Goal: Task Accomplishment & Management: Manage account settings

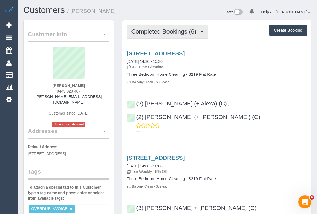
drag, startPoint x: 168, startPoint y: 32, endPoint x: 161, endPoint y: 43, distance: 12.8
click at [168, 32] on span "Completed Bookings (6)" at bounding box center [165, 31] width 68 height 7
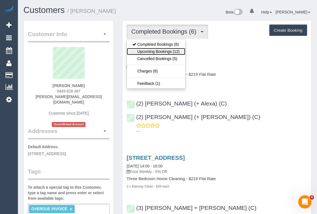
click at [158, 51] on link "Upcoming Bookings (12)" at bounding box center [156, 51] width 58 height 7
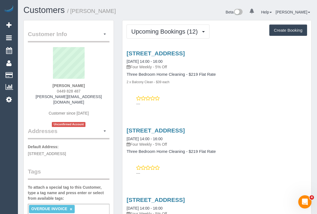
click at [229, 107] on div "33 South Wharf Drive, Docklands, VIC 3008 08/10/2025 14:00 - 16:00 Four Weekly …" at bounding box center [216, 77] width 189 height 64
click at [224, 104] on p "---" at bounding box center [221, 104] width 171 height 6
click at [176, 54] on link "33 South Wharf Drive, Docklands, VIC 3008" at bounding box center [156, 53] width 58 height 6
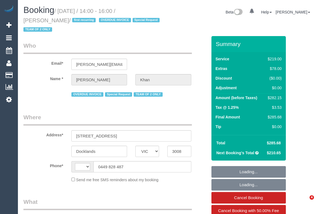
select select "VIC"
select select "string:stripe-pm_1S3trh2GScqysDRV6kx8eRz0"
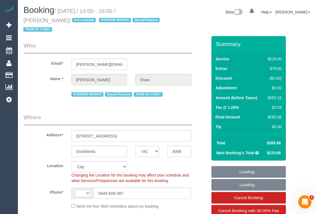
select select "object:438"
select select "string:AU"
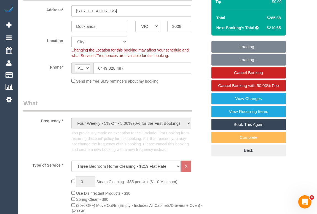
select select "number:28"
select select "number:14"
select select "number:19"
select select "number:23"
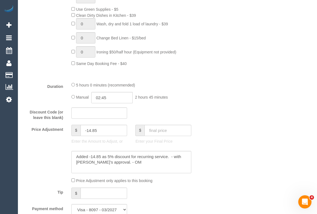
scroll to position [551, 0]
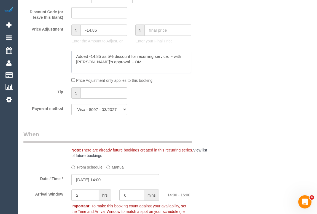
click at [129, 65] on textarea at bounding box center [131, 62] width 120 height 23
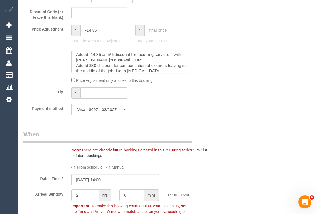
click at [177, 73] on textarea at bounding box center [131, 62] width 120 height 23
type textarea "Added -14.85 as 5% discount for recurring service. - with Vanessa's approval. -…"
click at [99, 32] on input "-14.85" at bounding box center [103, 30] width 47 height 11
click at [90, 32] on input "-14.85" at bounding box center [103, 30] width 47 height 11
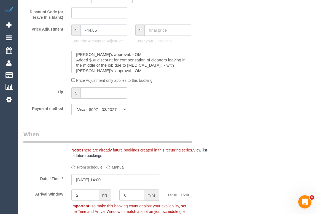
type input "-44.85"
click at [216, 99] on div "Who Email* mahnaz.khan@outlook.com Name * Mahnaz Khan OVERDUE INVOICE Special R…" at bounding box center [167, 191] width 288 height 1413
click at [258, 122] on div "Who Email* mahnaz.khan@outlook.com Name * Mahnaz Khan OVERDUE INVOICE Special R…" at bounding box center [167, 191] width 288 height 1413
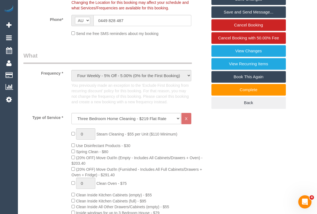
scroll to position [125, 0]
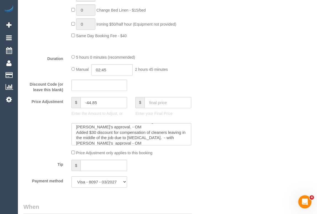
scroll to position [526, 0]
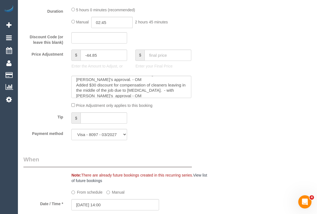
click at [229, 185] on div "Who Email* mahnaz.khan@outlook.com Name * Mahnaz Khan OVERDUE INVOICE Special R…" at bounding box center [167, 216] width 288 height 1413
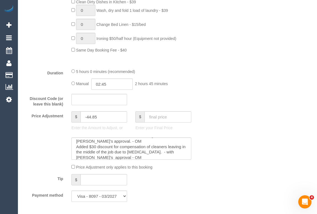
scroll to position [476, 0]
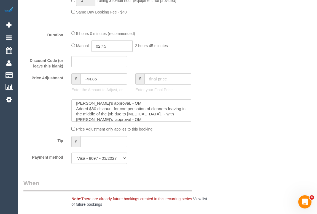
scroll to position [501, 0]
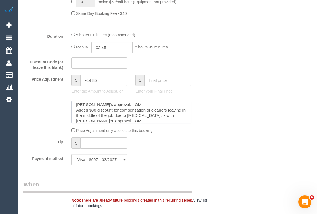
click at [171, 117] on textarea at bounding box center [131, 112] width 120 height 23
type textarea "Added -14.85 as 5% discount for recurring service. - with Vanessa's approval. -…"
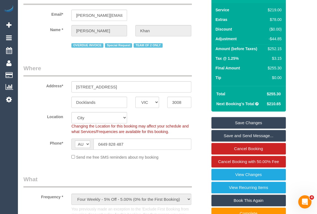
scroll to position [50, 0]
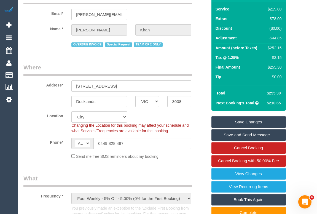
click at [248, 121] on link "Save Changes" at bounding box center [248, 122] width 74 height 12
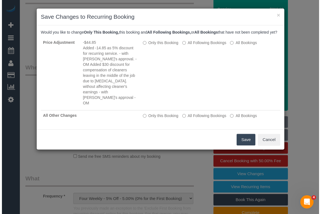
scroll to position [41, 0]
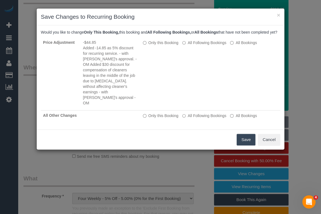
click at [243, 139] on button "Save" at bounding box center [246, 140] width 19 height 12
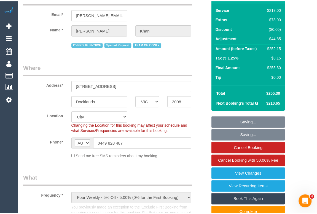
scroll to position [50, 0]
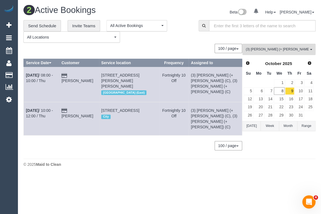
click at [128, 159] on footer "© 2025 Maid to Clean" at bounding box center [169, 164] width 292 height 11
click at [278, 92] on link "8" at bounding box center [279, 90] width 10 height 7
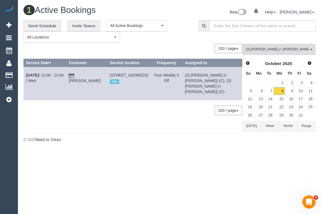
click at [165, 125] on div "0 Bookings found. We couldn't find any bookings that matched your search. Creat…" at bounding box center [132, 87] width 219 height 87
click at [188, 40] on div "**********" at bounding box center [106, 31] width 167 height 23
click at [174, 17] on div "Beta 0 Your Notifications You have 0 alerts Help Help Docs Take a Tour Contact …" at bounding box center [245, 13] width 150 height 15
click at [290, 92] on link "9" at bounding box center [289, 90] width 9 height 7
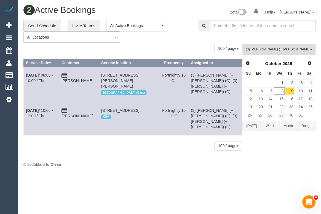
drag, startPoint x: 137, startPoint y: 176, endPoint x: 135, endPoint y: 179, distance: 3.5
click at [137, 176] on body "0 Beta Your Notifications You have 0 alerts Add Booking Bookings Active Booking…" at bounding box center [160, 107] width 321 height 214
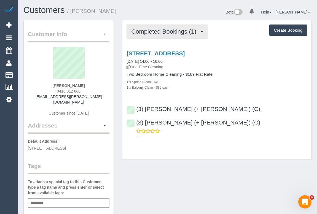
click at [145, 29] on span "Completed Bookings (1)" at bounding box center [165, 31] width 68 height 7
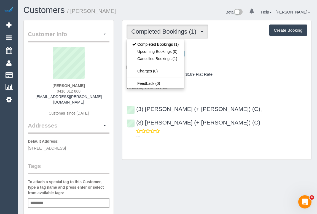
click at [248, 83] on div "1 x Spring Clean - $70" at bounding box center [217, 82] width 181 height 6
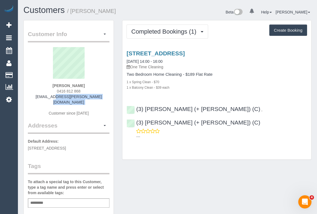
drag, startPoint x: 41, startPoint y: 96, endPoint x: 101, endPoint y: 99, distance: 59.9
click at [101, 99] on div "Madison Pearce 0416 812 868 madison.pearce@gmail.com Customer since 2021" at bounding box center [69, 84] width 82 height 74
copy div "madison.pearce@gmail.com"
click at [172, 54] on link "Unit 4605/7 Riverside Quay, Soutbank, VIC 3006" at bounding box center [156, 53] width 58 height 6
drag, startPoint x: 54, startPoint y: 92, endPoint x: 92, endPoint y: 92, distance: 37.5
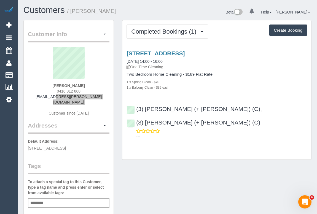
click at [92, 92] on div "Madison Pearce 0416 812 868 madison.pearce@gmail.com Customer since 2021" at bounding box center [69, 84] width 82 height 74
copy span "0416 812 868"
drag, startPoint x: 39, startPoint y: 95, endPoint x: 104, endPoint y: 98, distance: 64.3
click at [104, 98] on div "Madison Pearce 0416 812 868 madison.pearce@gmail.com Customer since 2021" at bounding box center [69, 84] width 82 height 74
copy link "madison.pearce@gmail.com"
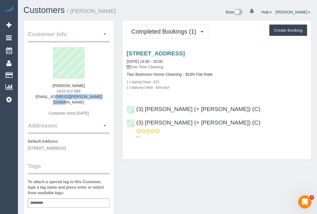
drag, startPoint x: 51, startPoint y: 85, endPoint x: 89, endPoint y: 85, distance: 38.0
click at [89, 85] on div "Madison Pearce 0416 812 868 madison.pearce@gmail.com Customer since 2021" at bounding box center [69, 84] width 82 height 74
copy strong "Madison Pearce"
drag, startPoint x: 55, startPoint y: 90, endPoint x: 88, endPoint y: 92, distance: 33.2
click at [88, 92] on div "Madison Pearce 0416 812 868 madison.pearce@gmail.com Customer since 2021" at bounding box center [69, 84] width 82 height 74
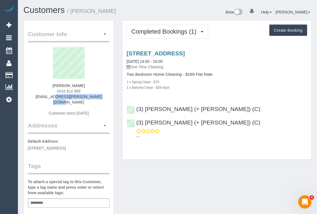
copy span "0416 812 868"
drag, startPoint x: 183, startPoint y: 170, endPoint x: 186, endPoint y: 171, distance: 3.0
click at [184, 170] on div "Customer Info Edit Contact Info Send Message Email Preferences Special Sales Ta…" at bounding box center [167, 210] width 296 height 380
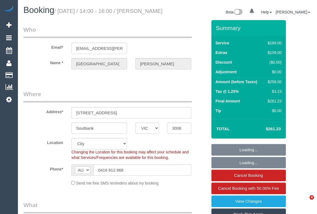
select select "VIC"
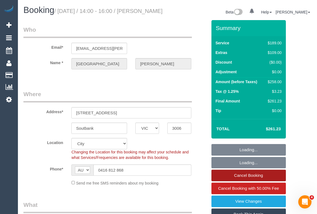
select select "string:stripe-pm_1SFqXf2GScqysDRV904Kkisq"
select select "object:650"
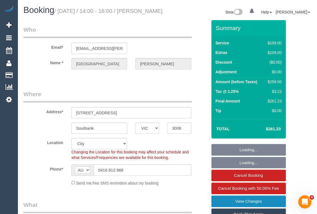
select select "number:28"
select select "number:15"
select select "number:18"
select select "number:22"
select select "number:26"
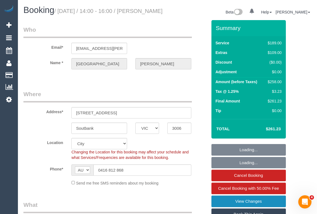
click at [246, 207] on link "View Changes" at bounding box center [248, 202] width 74 height 12
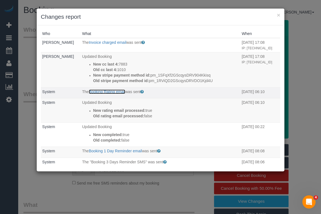
click at [105, 94] on link "Booking Rating email" at bounding box center [107, 92] width 36 height 4
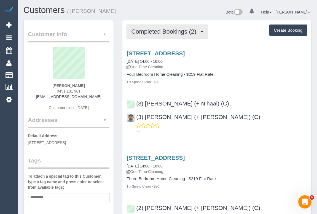
click at [181, 30] on span "Completed Bookings (2)" at bounding box center [165, 31] width 68 height 7
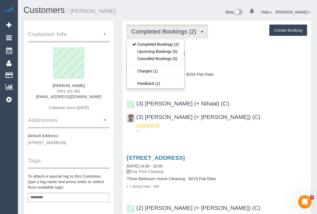
drag, startPoint x: 55, startPoint y: 88, endPoint x: 85, endPoint y: 91, distance: 31.0
click at [85, 91] on div "Aparna Yawalkar 0451 181 981 aparna.sonar@gmail.com Customer since 2025" at bounding box center [69, 81] width 82 height 69
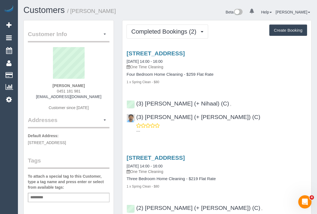
copy span "0451 181 981"
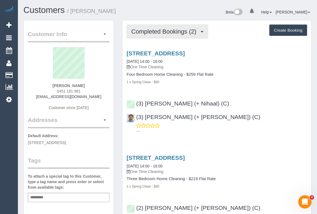
click at [166, 35] on button "Completed Bookings (2)" at bounding box center [168, 32] width 82 height 14
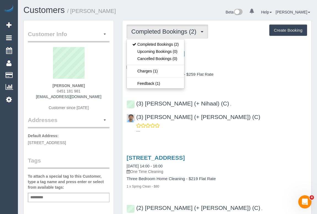
drag, startPoint x: 41, startPoint y: 98, endPoint x: 97, endPoint y: 99, distance: 56.2
click at [97, 99] on div "Aparna Yawalkar 0451 181 981 aparna.sonar@gmail.com Customer since 2025" at bounding box center [69, 81] width 82 height 69
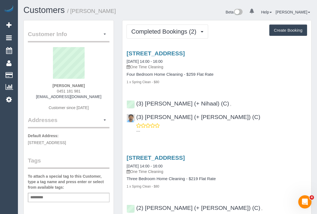
copy link "aparna.sonar@gmail.com"
click at [248, 81] on div "1 x Spring Clean - $80" at bounding box center [217, 82] width 181 height 6
drag, startPoint x: 45, startPoint y: 96, endPoint x: 99, endPoint y: 96, distance: 54.0
click at [99, 96] on div "Aparna Yawalkar 0451 181 981 aparna.sonar@gmail.com Customer since 2025" at bounding box center [69, 81] width 82 height 69
copy link "aparna.sonar@gmail.com"
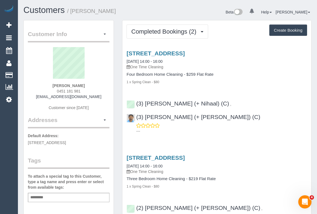
drag, startPoint x: 45, startPoint y: 83, endPoint x: 98, endPoint y: 85, distance: 52.7
click at [98, 85] on div "Aparna Yawalkar 0451 181 981 aparna.sonar@gmail.com Customer since 2025" at bounding box center [69, 81] width 82 height 69
copy strong "Aparna Yawalkar"
drag, startPoint x: 53, startPoint y: 90, endPoint x: 85, endPoint y: 89, distance: 32.0
click at [85, 89] on div "Aparna Yawalkar 0451 181 981 aparna.sonar@gmail.com Customer since 2025" at bounding box center [69, 81] width 82 height 69
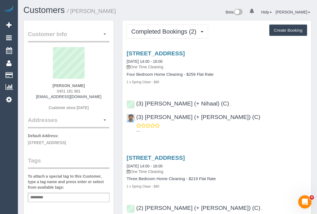
copy span "0451 181 981"
click at [173, 52] on link "17 Oshannassay Street, Unit 1, Essendon North, VIC 3041" at bounding box center [156, 53] width 58 height 6
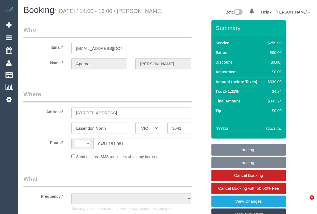
select select "VIC"
select select "string:stripe-pm_1SAnhd2GScqysDRVfSRYrT8p"
select select "string:AU"
select select "object:565"
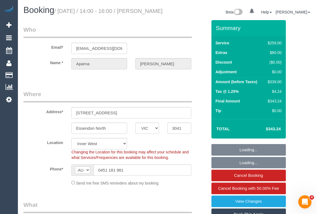
select select "number:28"
select select "number:14"
select select "number:19"
select select "number:24"
select select "object:1491"
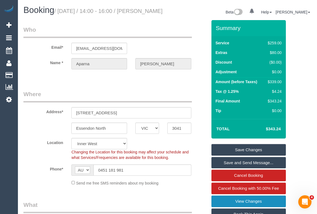
click at [249, 207] on link "View Changes" at bounding box center [248, 202] width 74 height 12
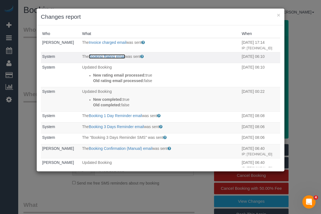
click at [99, 59] on link "Booking Rating email" at bounding box center [107, 56] width 36 height 4
click at [279, 15] on button "×" at bounding box center [278, 15] width 3 height 6
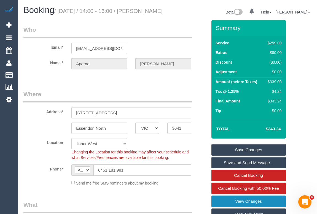
click at [246, 207] on link "View Changes" at bounding box center [248, 202] width 74 height 12
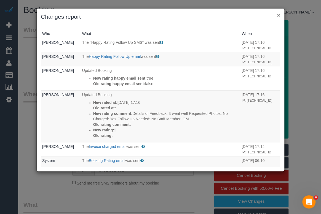
click at [277, 15] on button "×" at bounding box center [278, 15] width 3 height 6
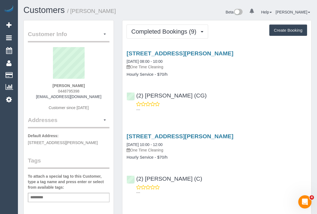
drag, startPoint x: 54, startPoint y: 85, endPoint x: 89, endPoint y: 83, distance: 35.0
click at [89, 83] on div "[PERSON_NAME] 0448795398 [EMAIL_ADDRESS][DOMAIN_NAME] Customer since [DATE]" at bounding box center [69, 81] width 82 height 69
copy strong "[PERSON_NAME]"
drag, startPoint x: 45, startPoint y: 95, endPoint x: 94, endPoint y: 97, distance: 49.4
click at [94, 97] on div "Cate Stuart 0448795398 cate.stuart@hotmail.com Customer since 2024" at bounding box center [69, 81] width 82 height 69
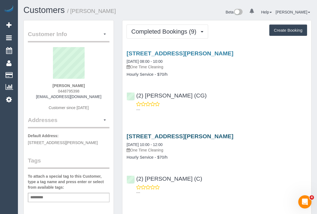
copy link "cate.stuart@hotmail.com"
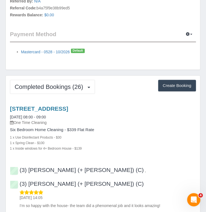
scroll to position [326, 0]
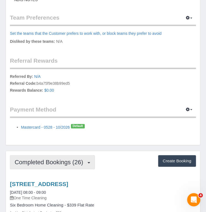
click at [90, 162] on button "Completed Bookings (26)" at bounding box center [52, 162] width 85 height 14
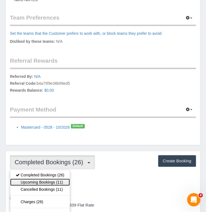
click at [44, 181] on link "Upcoming Bookings (11)" at bounding box center [40, 181] width 60 height 7
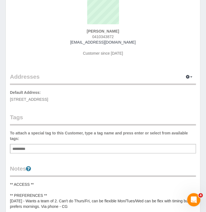
scroll to position [150, 0]
